Goal: Navigation & Orientation: Find specific page/section

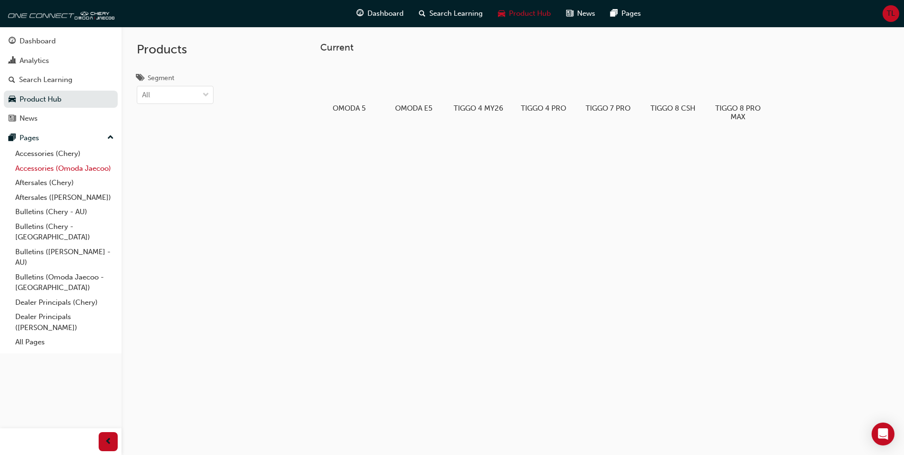
click at [97, 171] on link "Accessories (Omoda Jaecoo)" at bounding box center [64, 168] width 106 height 15
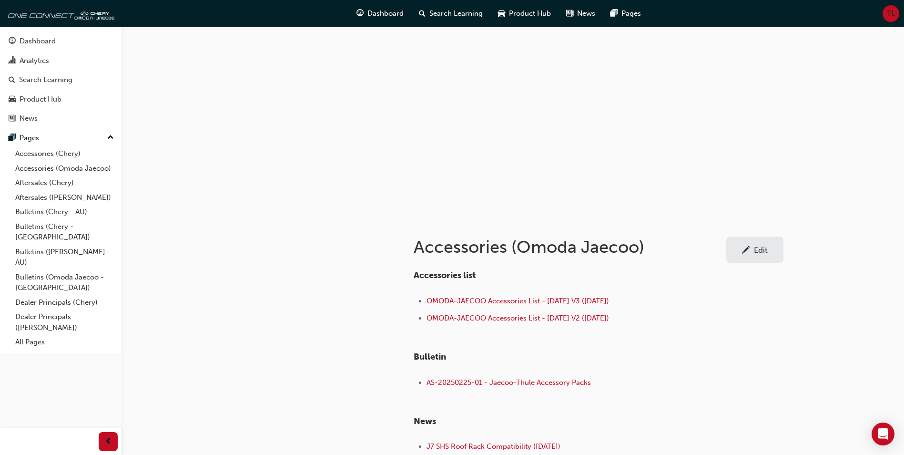
click at [65, 89] on button "Dashboard Analytics Search Learning Product Hub News Pages" at bounding box center [61, 79] width 114 height 99
click at [65, 96] on div "Product Hub" at bounding box center [61, 99] width 104 height 12
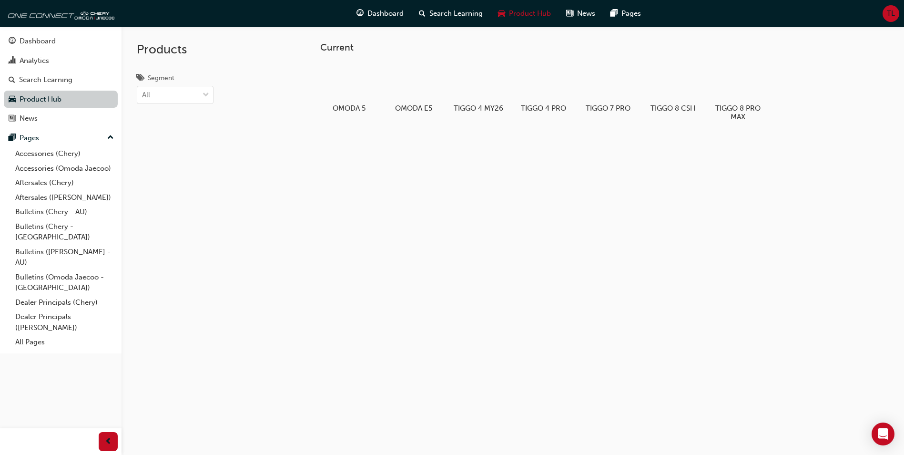
click at [65, 96] on link "Product Hub" at bounding box center [61, 100] width 114 height 18
click at [67, 114] on div "News" at bounding box center [61, 118] width 104 height 12
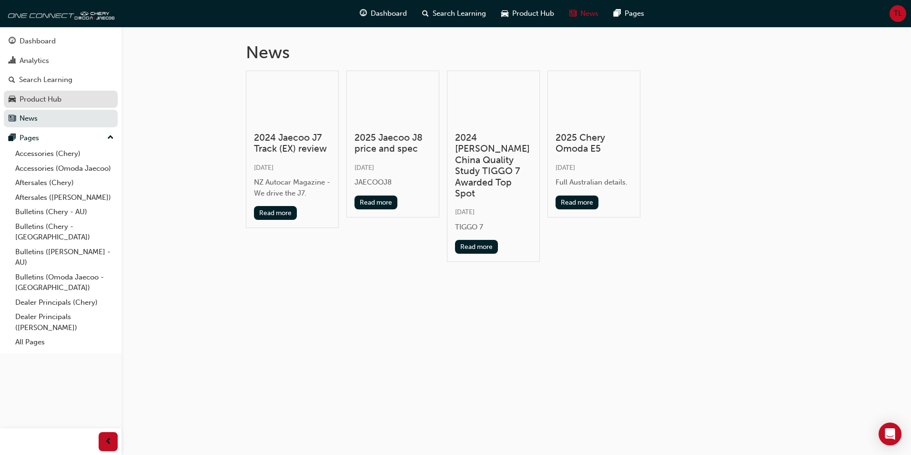
click at [71, 99] on div "Product Hub" at bounding box center [61, 99] width 104 height 12
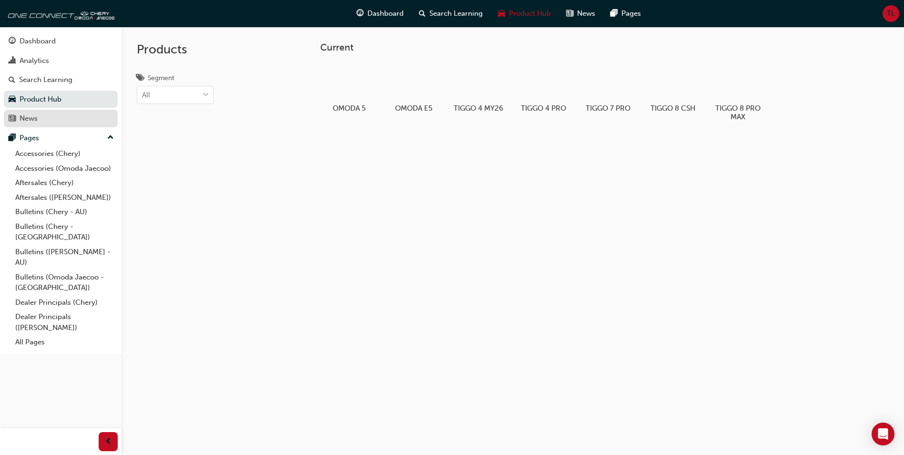
click at [70, 119] on div "News" at bounding box center [61, 118] width 104 height 12
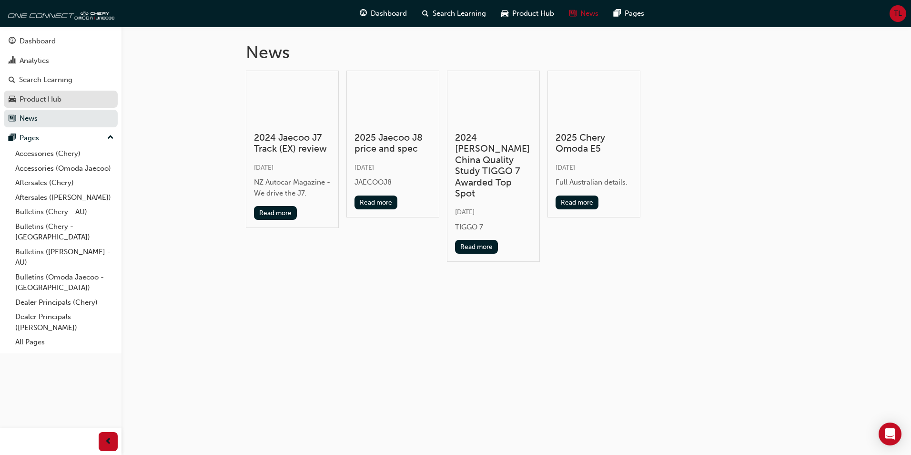
click at [47, 100] on div "Product Hub" at bounding box center [41, 99] width 42 height 11
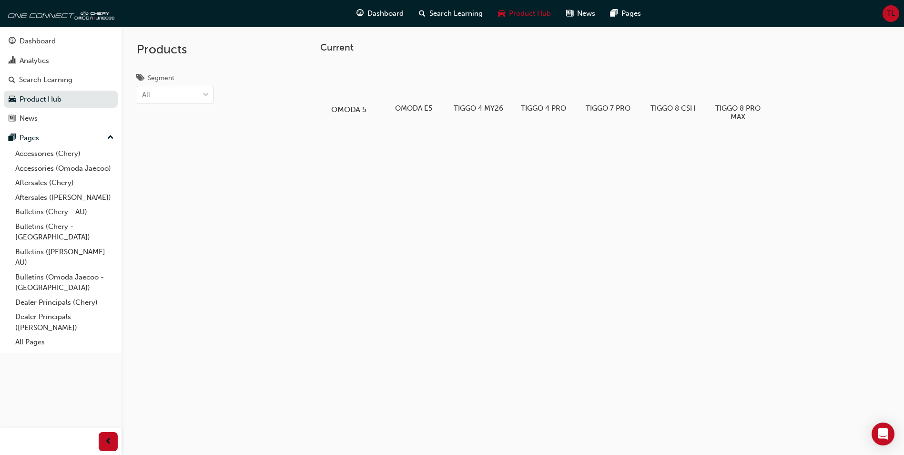
click at [352, 90] on div at bounding box center [349, 82] width 53 height 38
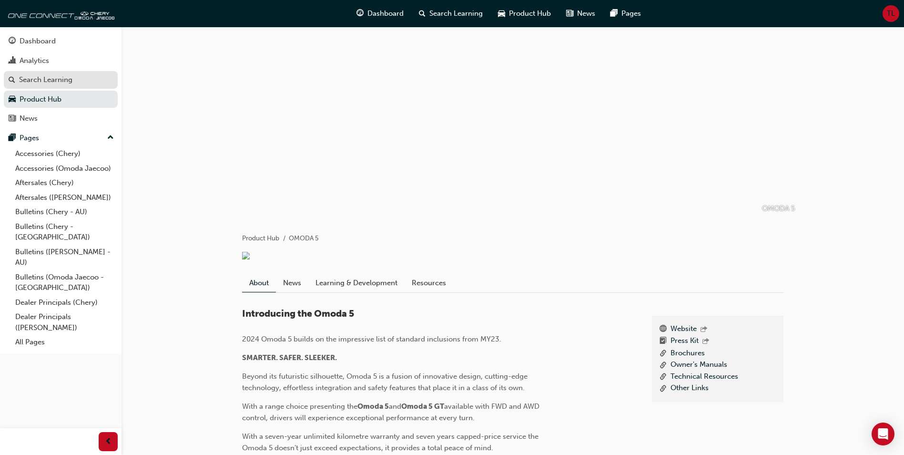
click at [55, 75] on div "Search Learning" at bounding box center [45, 79] width 53 height 11
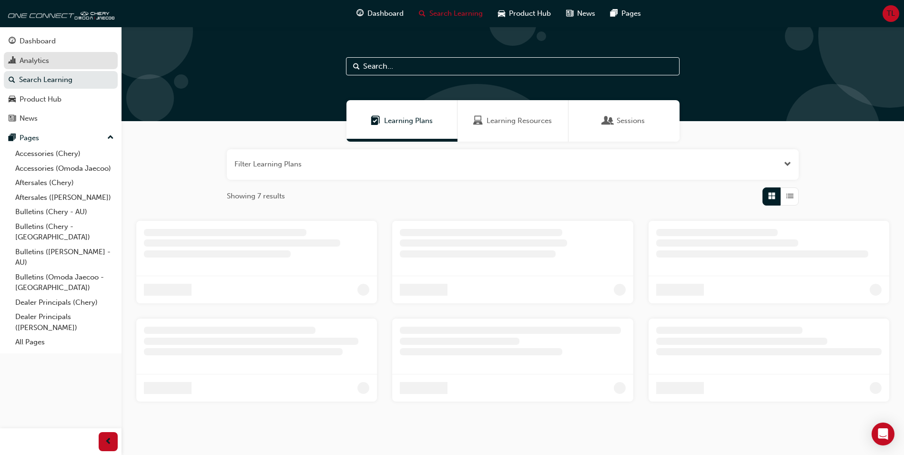
click at [61, 62] on div "Analytics" at bounding box center [61, 61] width 104 height 12
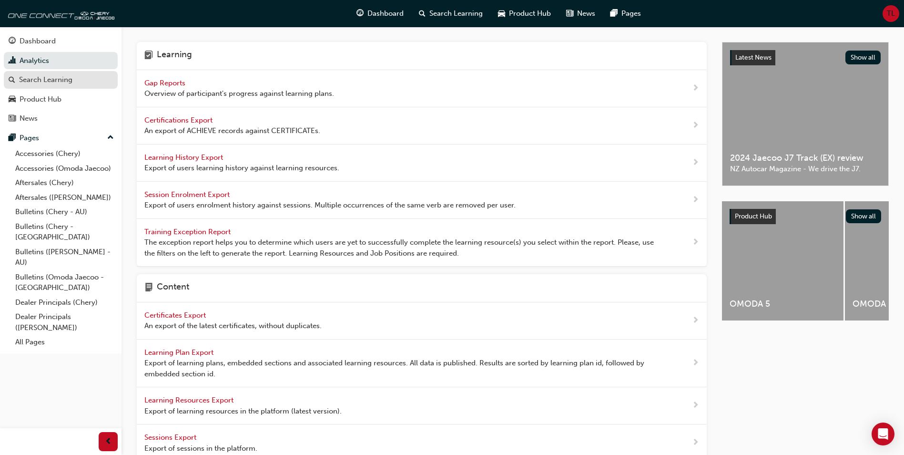
click at [68, 81] on div "Search Learning" at bounding box center [45, 79] width 53 height 11
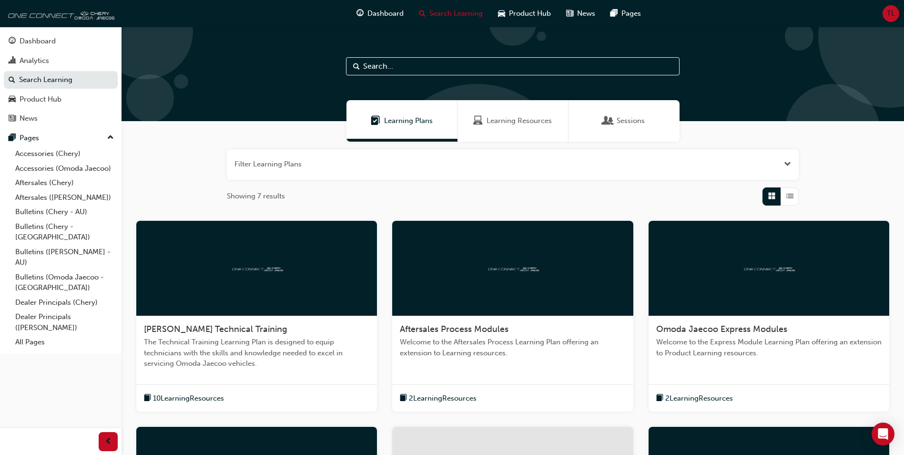
click at [37, 16] on img at bounding box center [60, 13] width 110 height 19
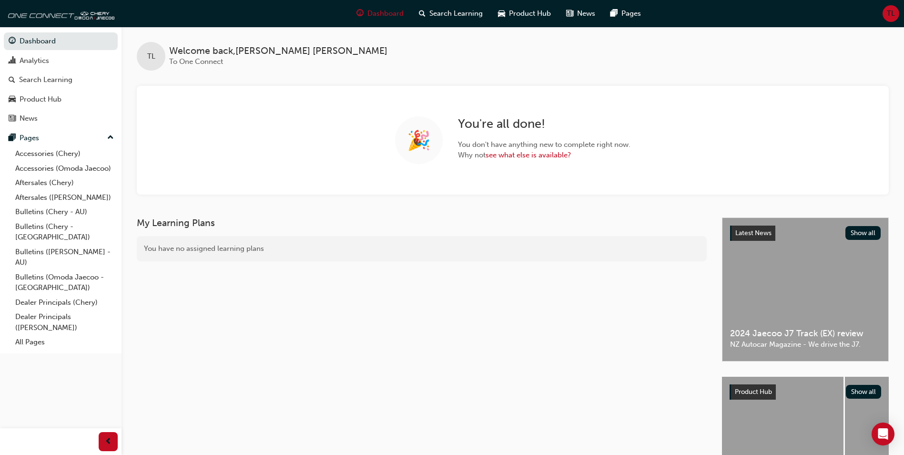
click at [269, 63] on div "Welcome back , [PERSON_NAME] To One Connect" at bounding box center [278, 56] width 218 height 21
click at [269, 55] on span "Welcome back , [PERSON_NAME]" at bounding box center [278, 51] width 218 height 11
click at [386, 8] on div "Dashboard" at bounding box center [380, 14] width 62 height 20
click at [528, 19] on div "Product Hub" at bounding box center [524, 14] width 68 height 20
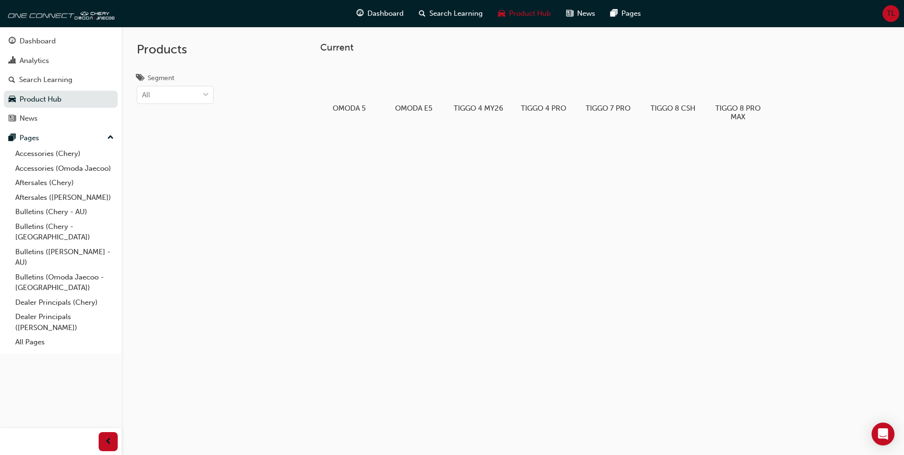
click at [514, 63] on div "OMODA 5 OMODA E5 TIGGO 4 MY26 TIGGO 4 PRO TIGGO 7 PRO TIGGO 8 CSH TIGGO 8 PRO M…" at bounding box center [590, 96] width 541 height 71
click at [417, 206] on div "Current OMODA 5 OMODA E5 TIGGO 4 MY26 TIGGO 4 PRO TIGGO 7 PRO TIGGO 8 CSH TIGGO…" at bounding box center [513, 254] width 782 height 455
